Goal: Use online tool/utility: Utilize a website feature to perform a specific function

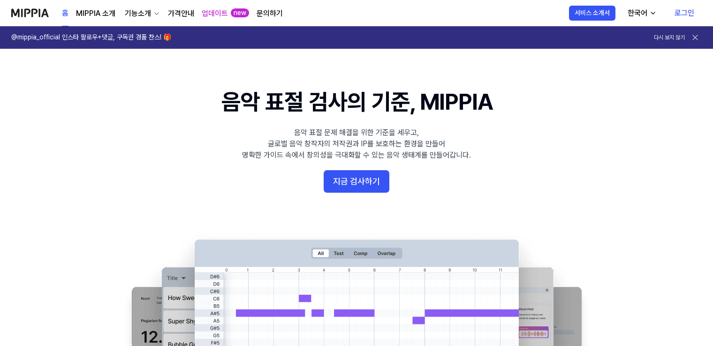
click at [688, 8] on link "로그인" at bounding box center [684, 13] width 35 height 26
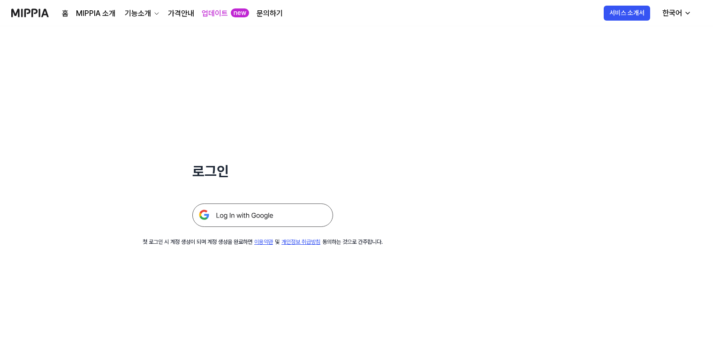
click at [259, 218] on img at bounding box center [262, 215] width 141 height 23
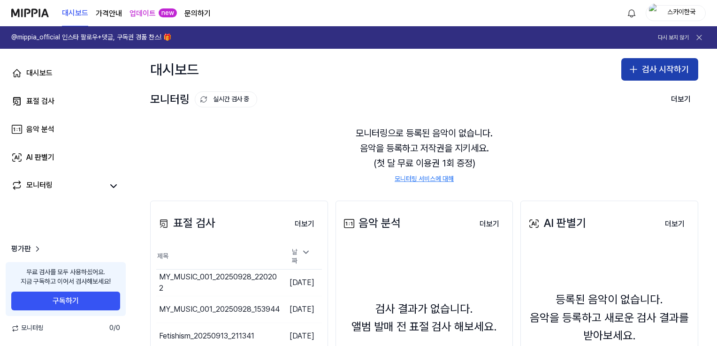
click at [652, 73] on button "검사 시작하기" at bounding box center [659, 69] width 77 height 23
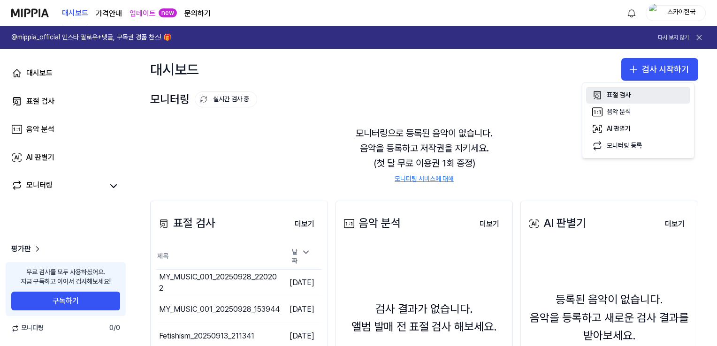
click at [617, 93] on div "표절 검사" at bounding box center [619, 95] width 24 height 9
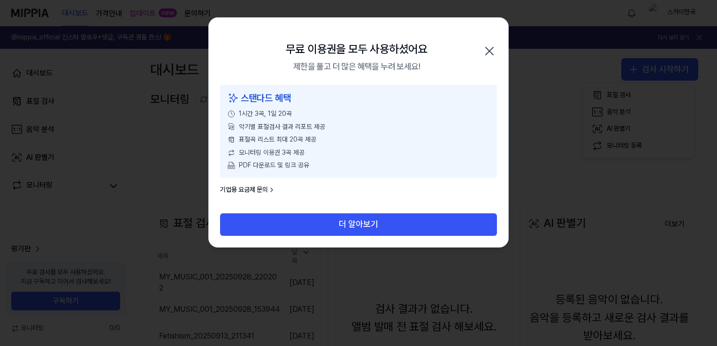
click at [492, 53] on icon "button" at bounding box center [489, 51] width 15 height 15
